Goal: Task Accomplishment & Management: Manage account settings

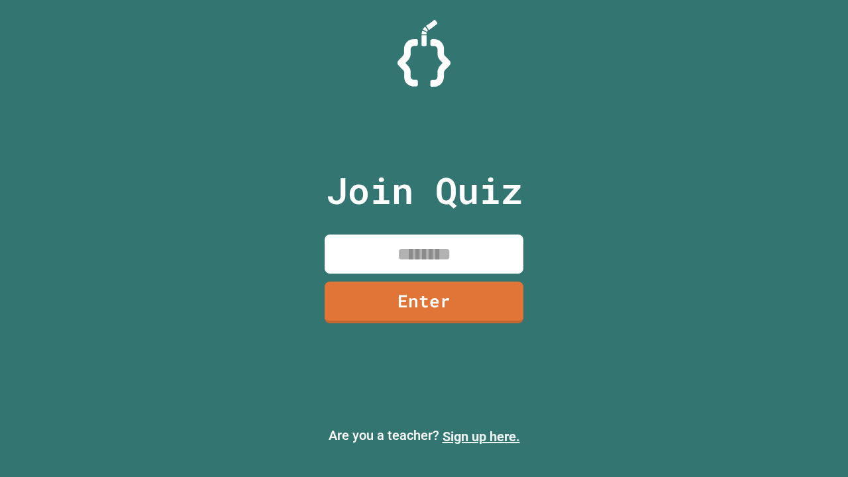
click at [481, 437] on link "Sign up here." at bounding box center [482, 437] width 78 height 16
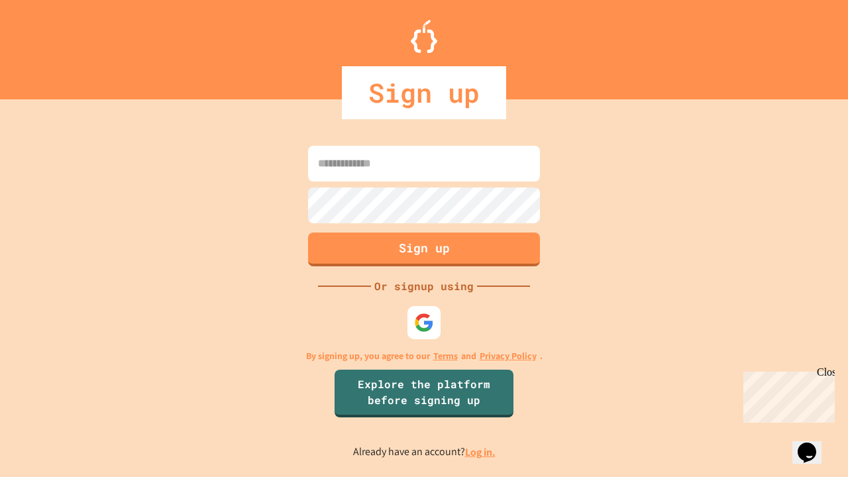
click at [481, 452] on link "Log in." at bounding box center [480, 452] width 30 height 14
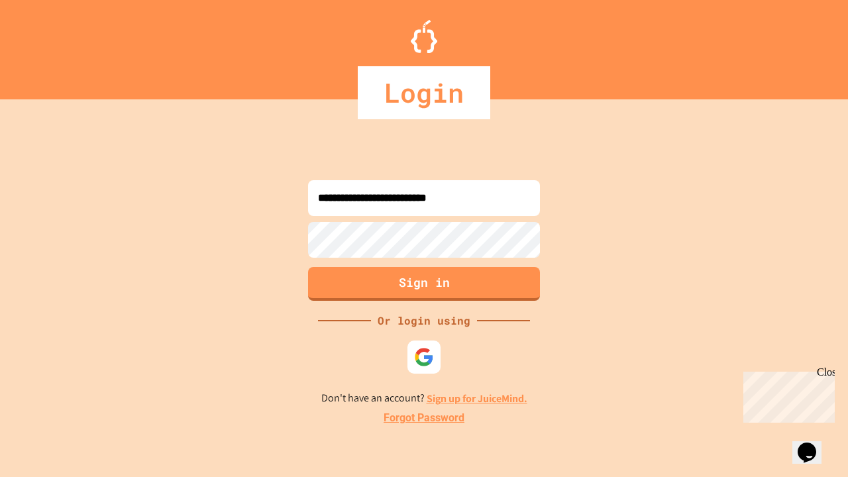
type input "**********"
